Goal: Check status: Check status

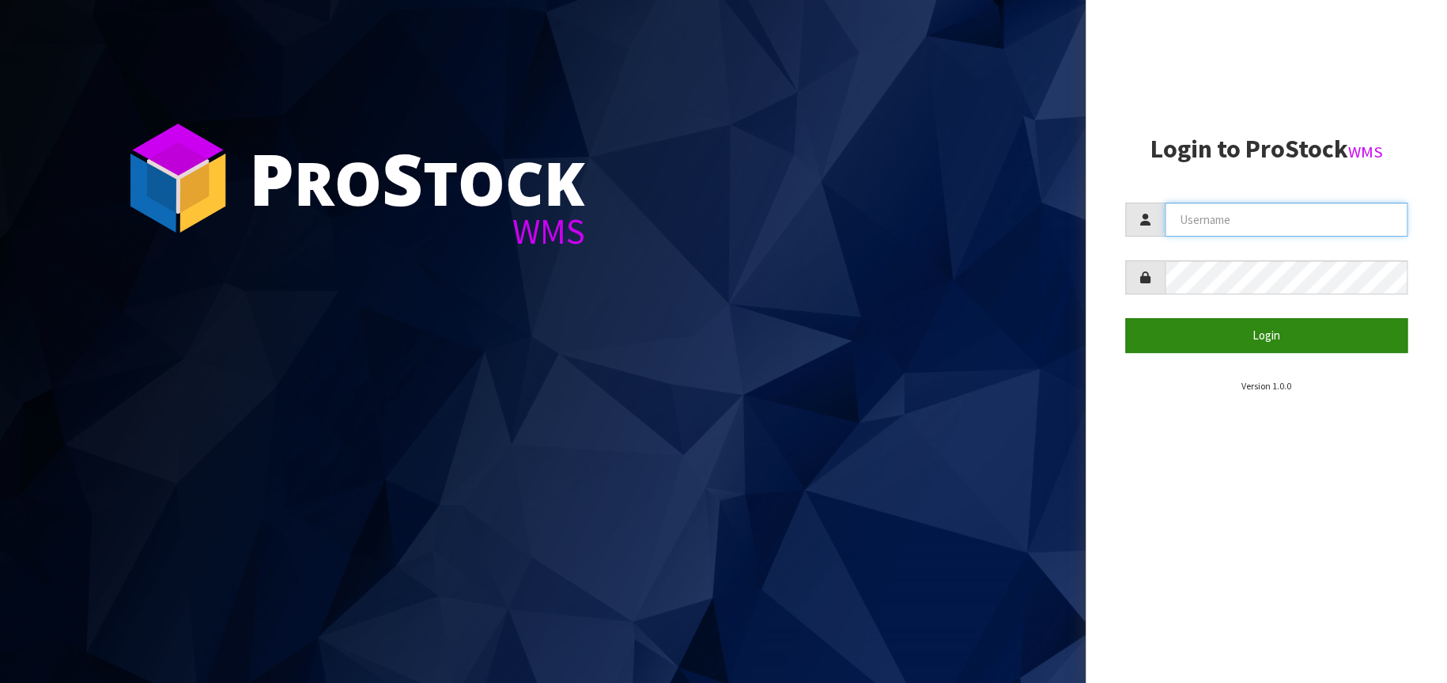
type input "[EMAIL_ADDRESS][DOMAIN_NAME]"
click at [1235, 350] on button "Login" at bounding box center [1267, 335] width 283 height 34
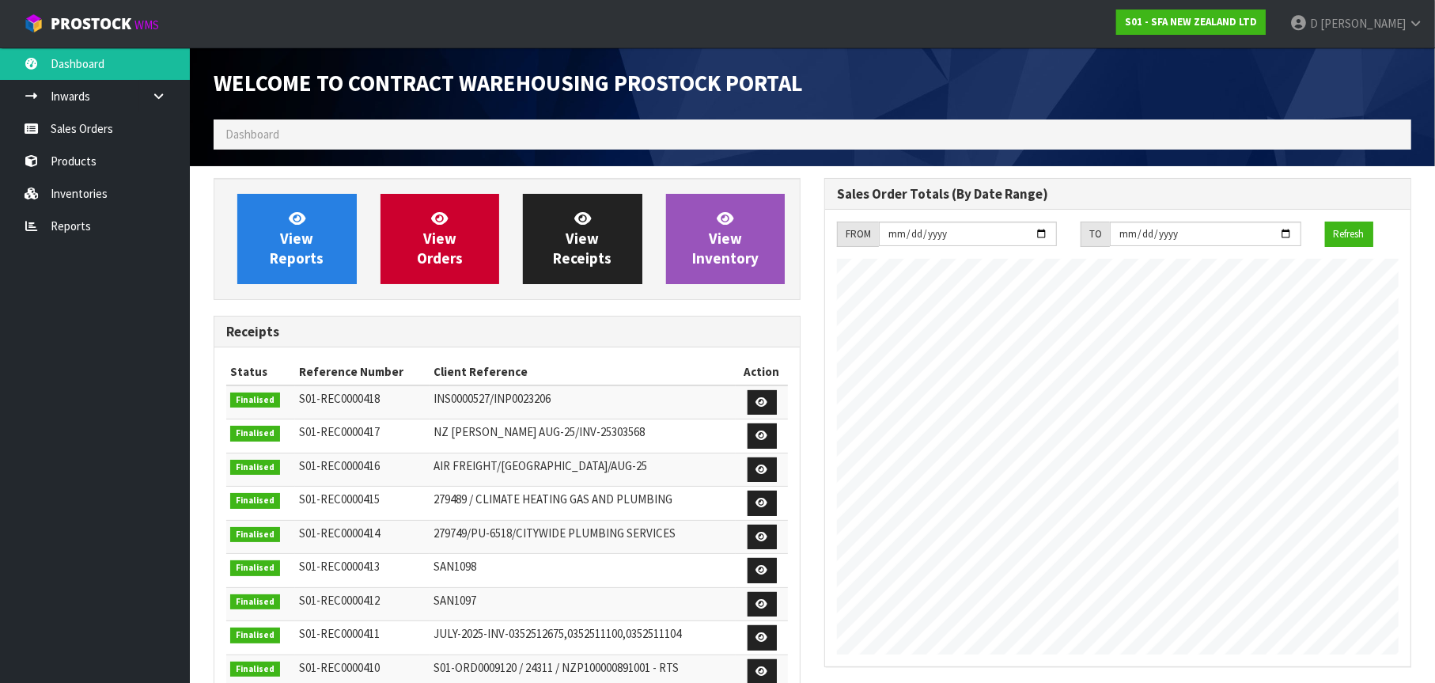
scroll to position [876, 611]
click at [123, 134] on link "Sales Orders" at bounding box center [95, 128] width 190 height 32
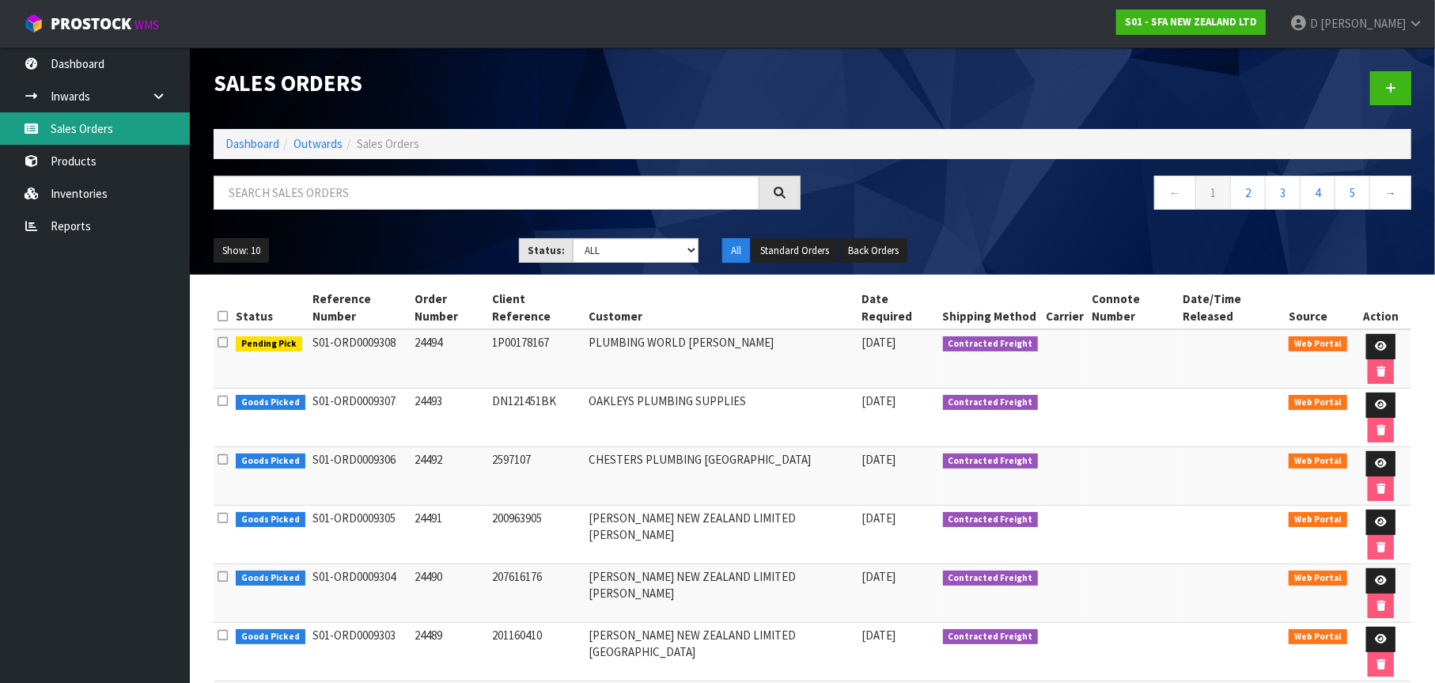
scroll to position [18, 0]
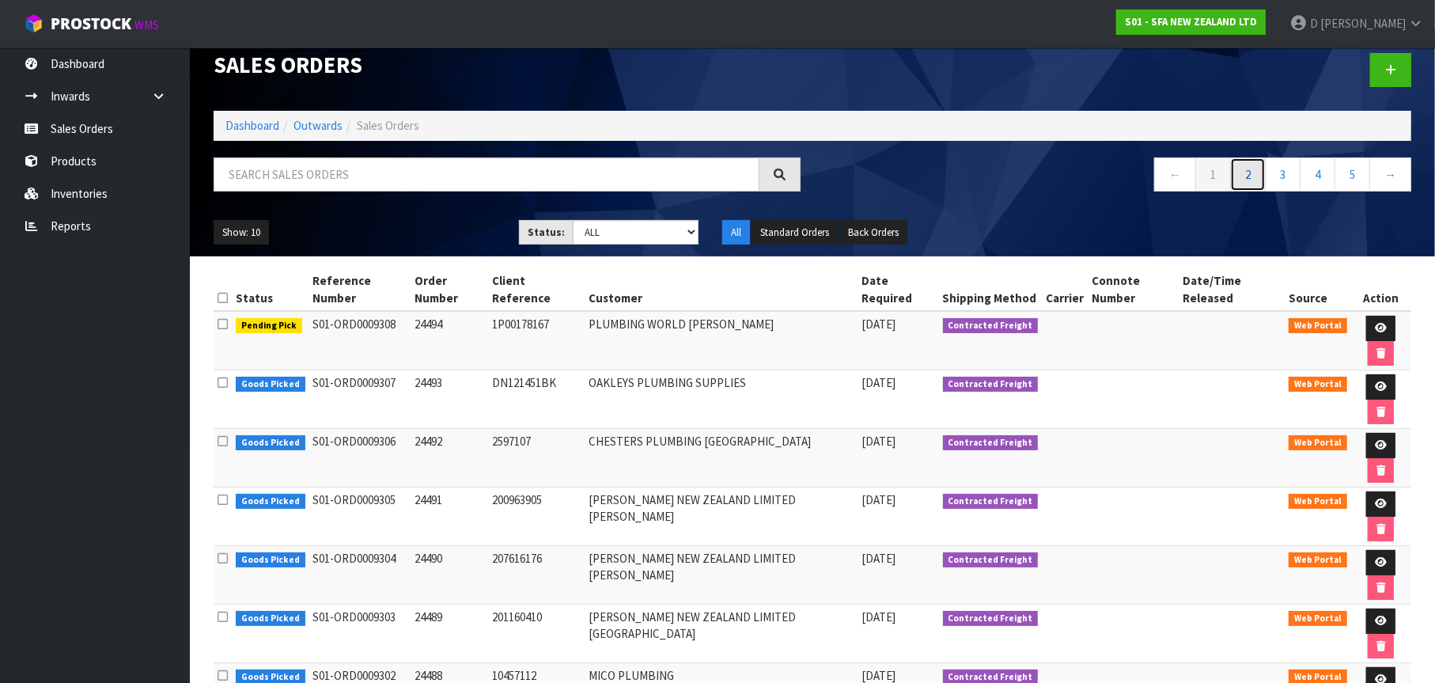
click at [1253, 178] on link "2" at bounding box center [1248, 174] width 36 height 34
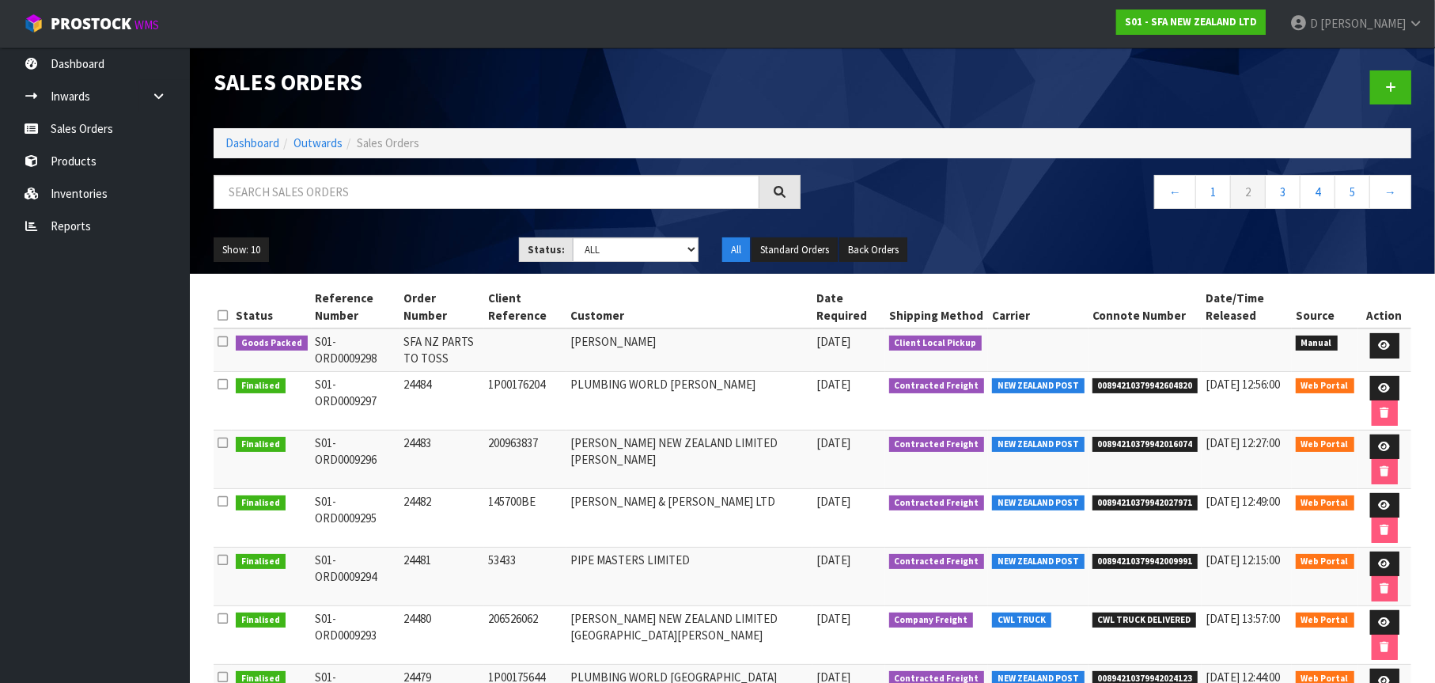
scroll to position [0, 0]
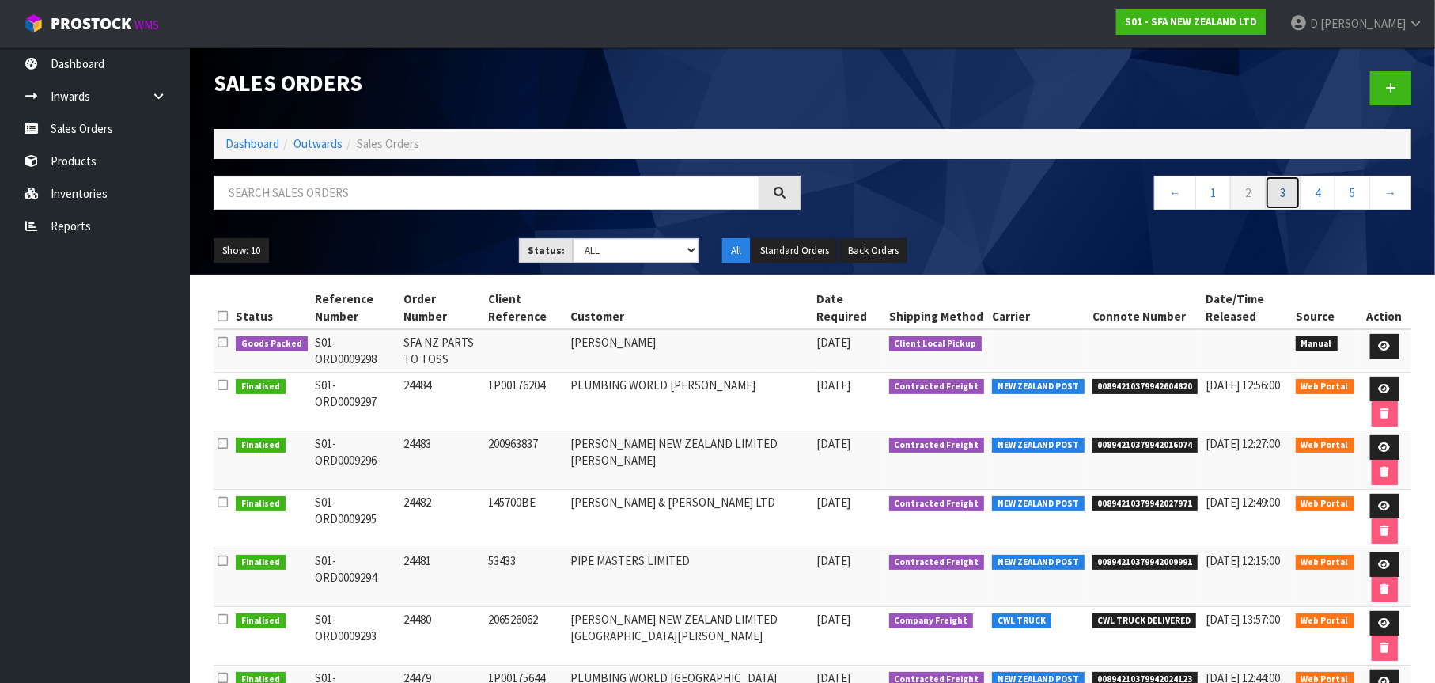
click at [1277, 191] on link "3" at bounding box center [1283, 193] width 36 height 34
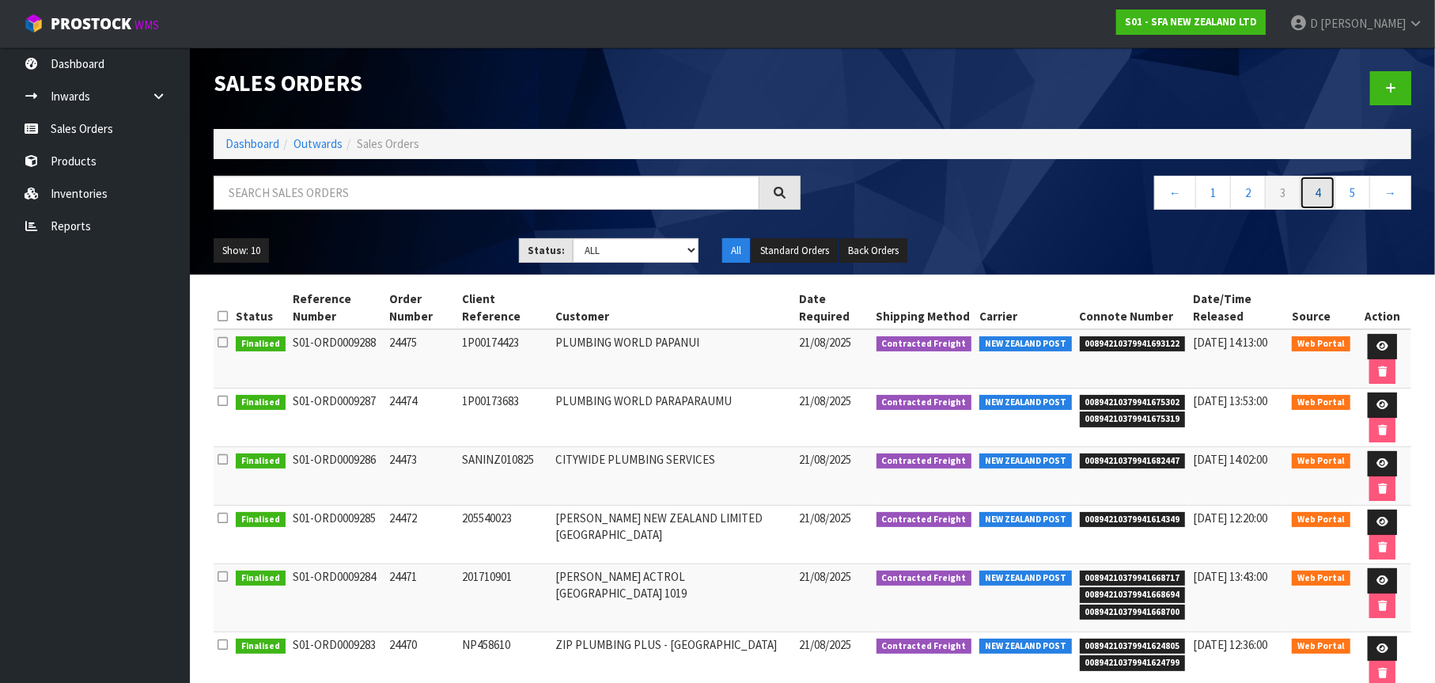
click at [1325, 189] on link "4" at bounding box center [1318, 193] width 36 height 34
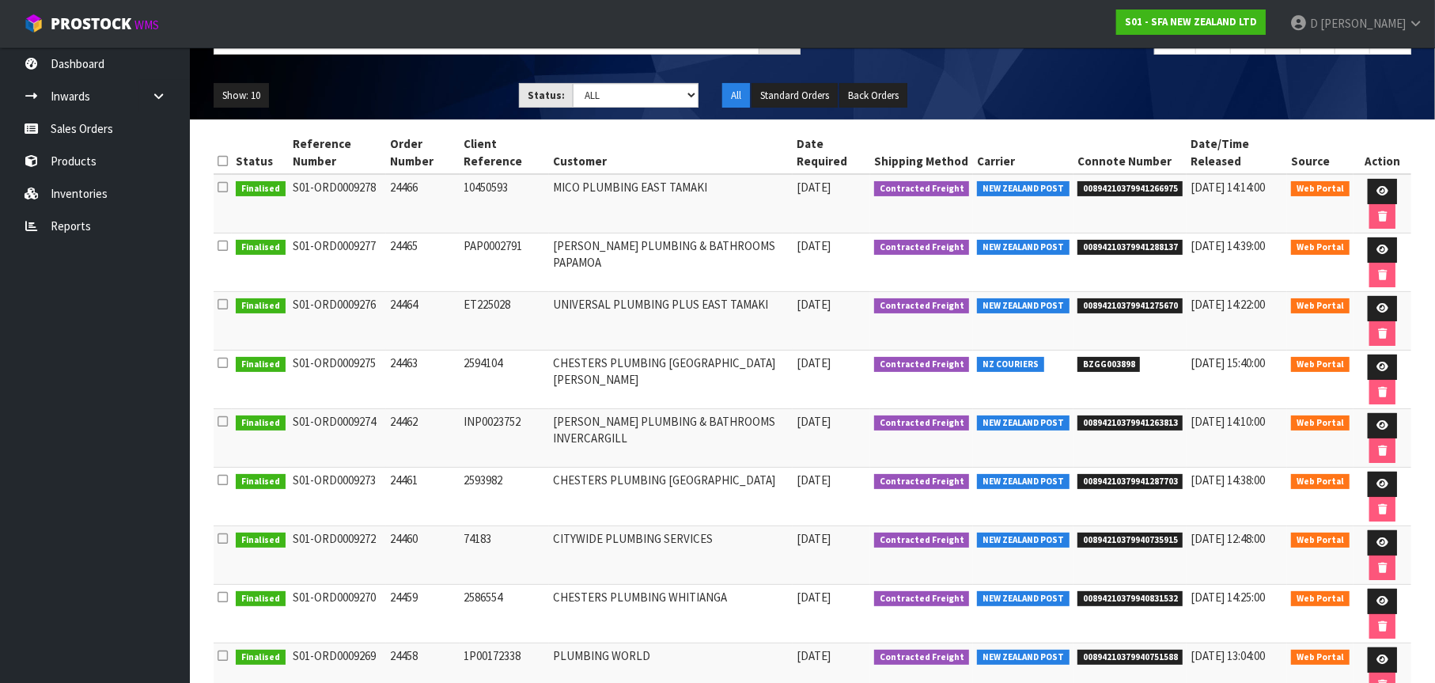
scroll to position [158, 0]
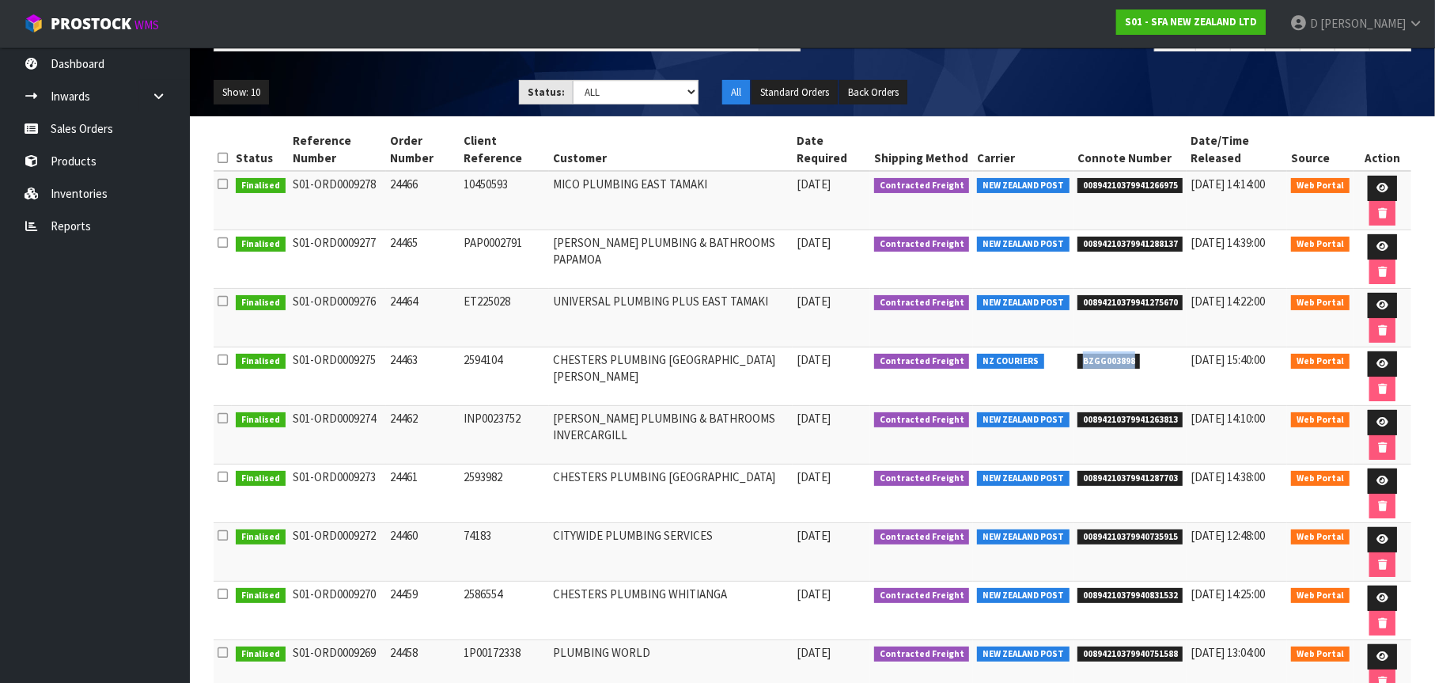
drag, startPoint x: 1081, startPoint y: 361, endPoint x: 1137, endPoint y: 359, distance: 56.2
click at [1137, 359] on span "BZGG003898" at bounding box center [1108, 362] width 63 height 16
copy span "BZGG003898"
click at [1122, 383] on td "BZGG003898" at bounding box center [1130, 376] width 114 height 59
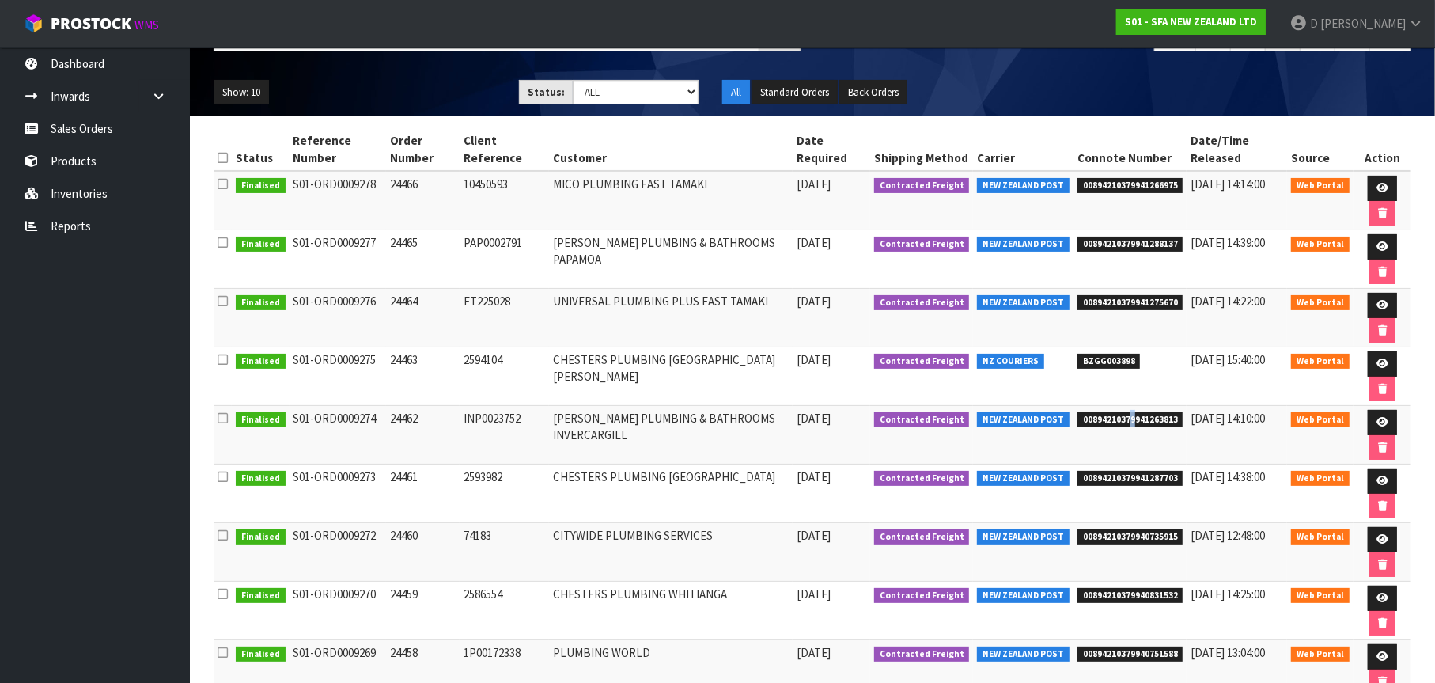
click at [1133, 448] on td "00894210379941263813" at bounding box center [1130, 435] width 114 height 59
click at [211, 329] on div "Status Reference Number Order Number Client Reference Customer Date Required Sh…" at bounding box center [812, 471] width 1221 height 687
